Goal: Transaction & Acquisition: Purchase product/service

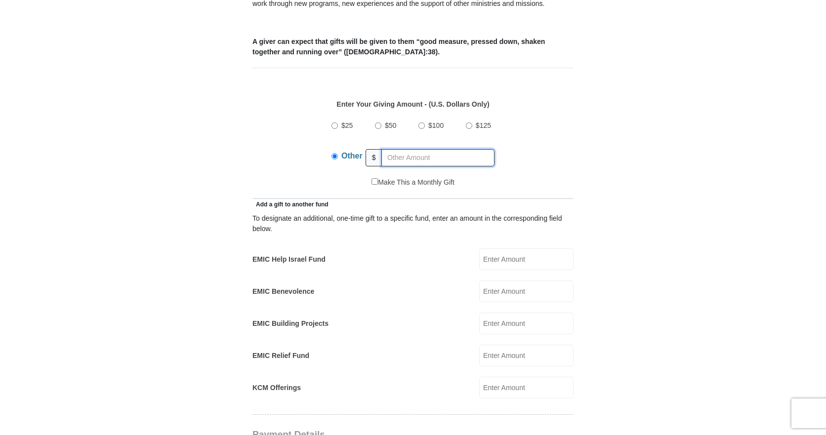
click at [402, 149] on input "text" at bounding box center [437, 157] width 113 height 17
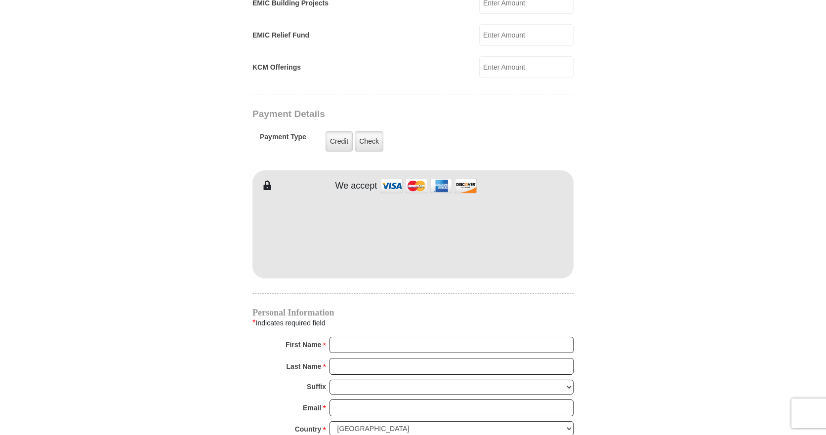
scroll to position [741, 0]
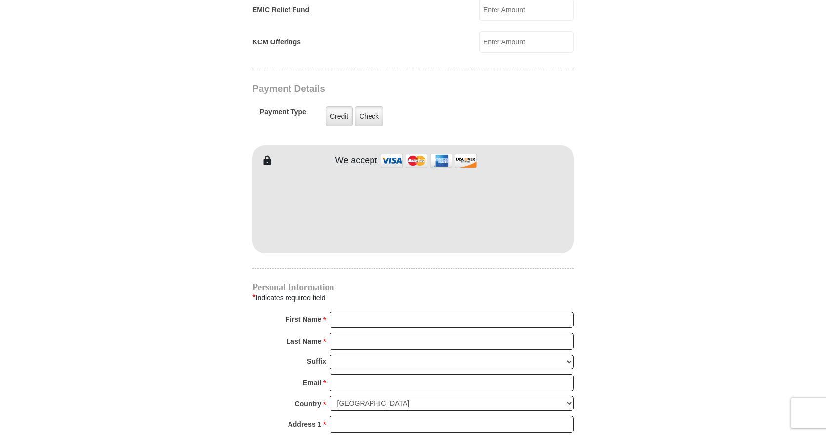
type input "388"
click at [380, 312] on input "First Name *" at bounding box center [451, 320] width 244 height 17
type input "[PERSON_NAME]"
drag, startPoint x: 357, startPoint y: 327, endPoint x: 370, endPoint y: 335, distance: 15.3
click at [357, 333] on input "Last Name *" at bounding box center [451, 341] width 244 height 17
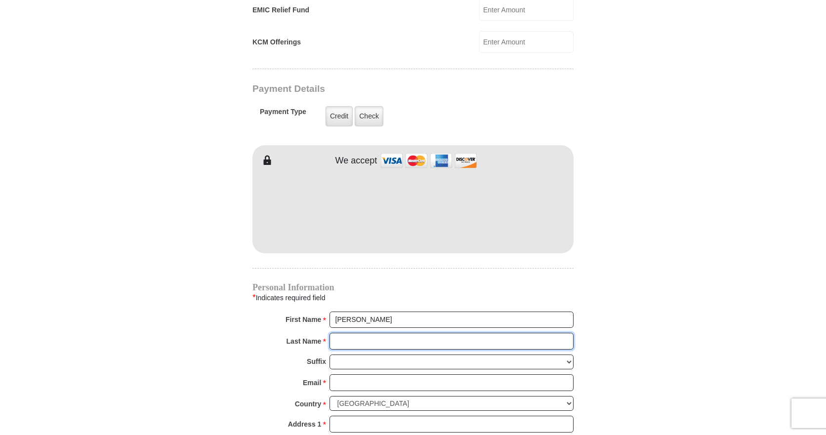
type input "[PERSON_NAME]"
click at [361, 374] on input "Email *" at bounding box center [451, 382] width 244 height 17
type input "[EMAIL_ADDRESS][DOMAIN_NAME]"
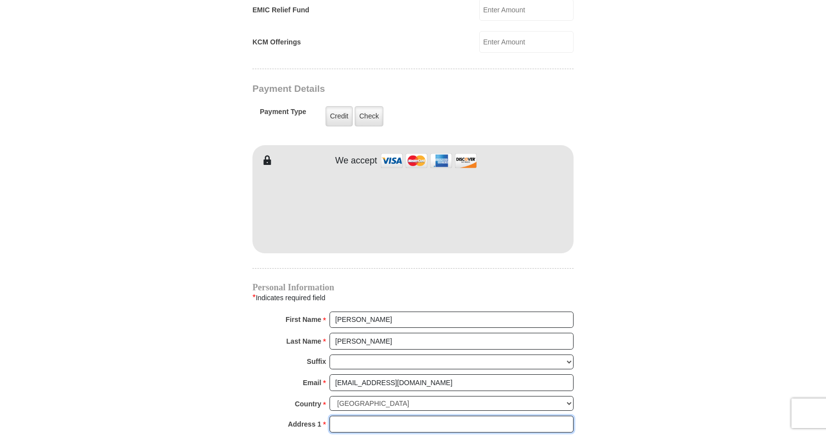
type input "1025 Twisting Ridge Ter"
type input "Haslet"
select select "[GEOGRAPHIC_DATA]"
type input "76052"
type input "9365207656"
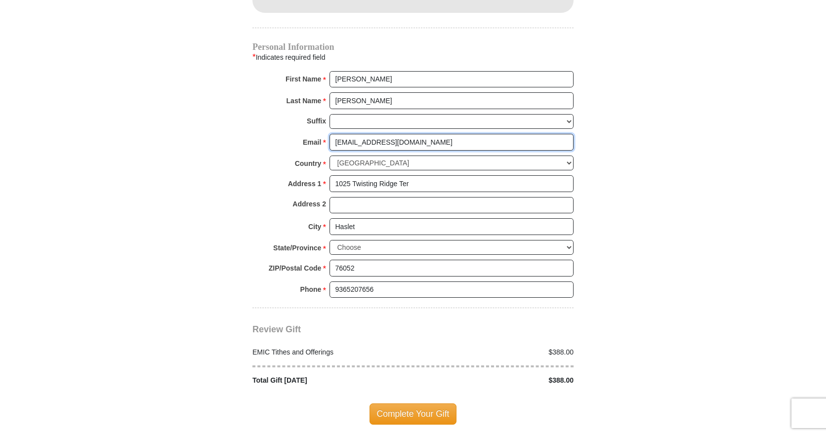
scroll to position [1136, 0]
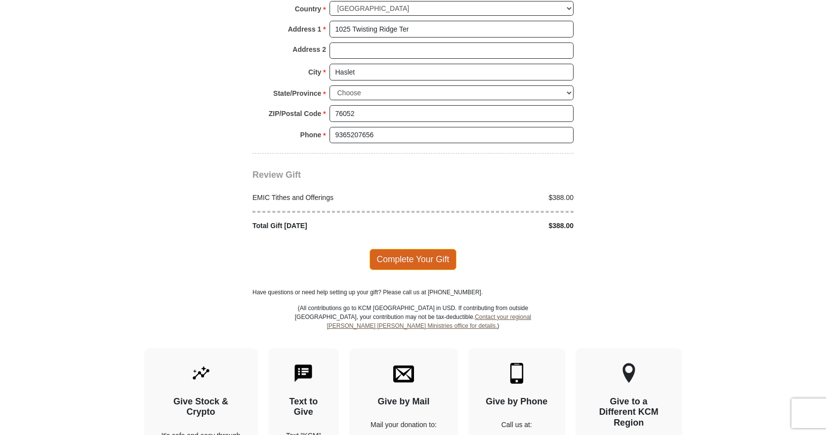
click at [393, 249] on span "Complete Your Gift" at bounding box center [412, 259] width 87 height 21
